Goal: Navigation & Orientation: Go to known website

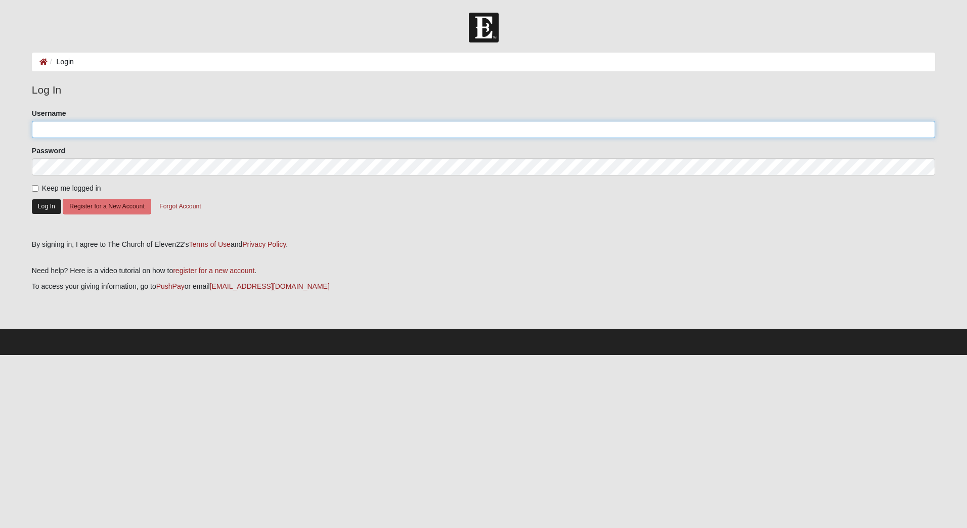
type input "Jhamblin1014"
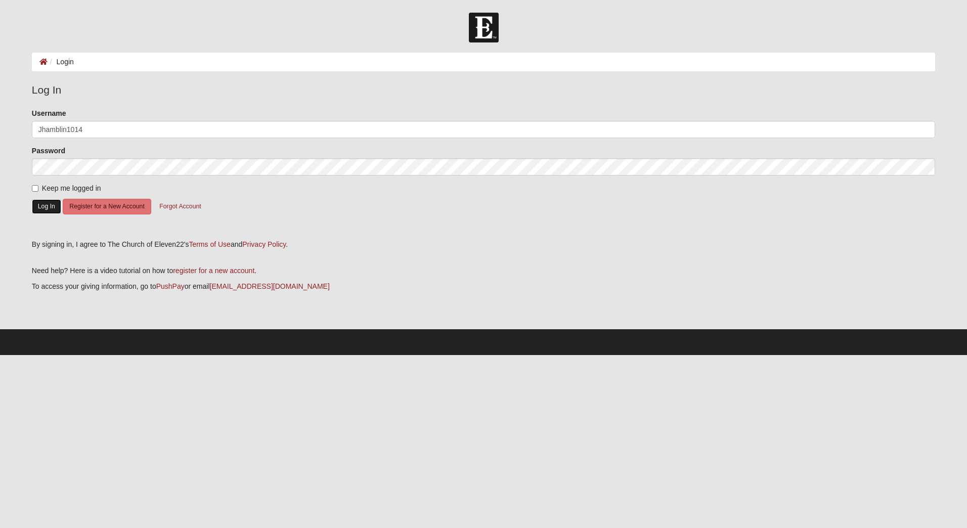
click at [49, 204] on button "Log In" at bounding box center [46, 206] width 29 height 15
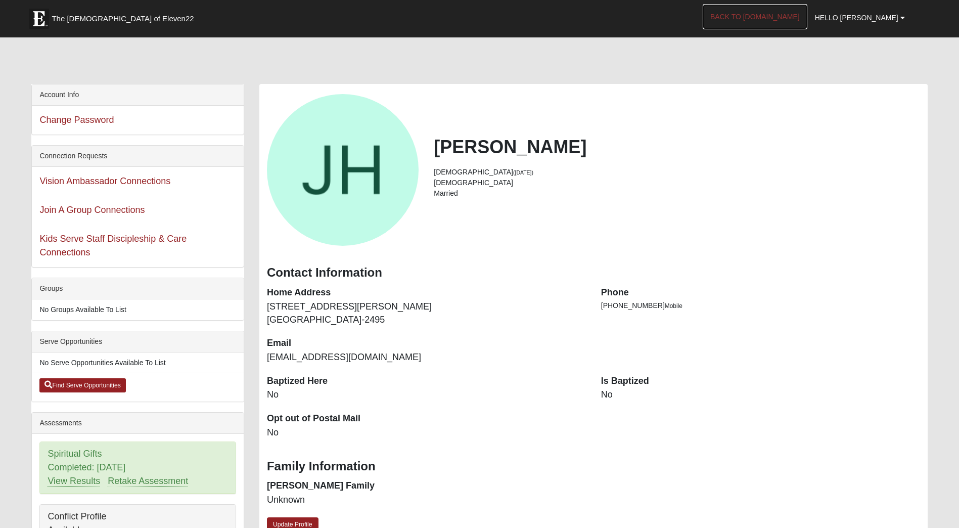
click at [786, 13] on link "Back to COE22.com" at bounding box center [755, 16] width 105 height 25
click at [95, 16] on span "The Church of Eleven22" at bounding box center [123, 19] width 142 height 10
